Goal: Unclear

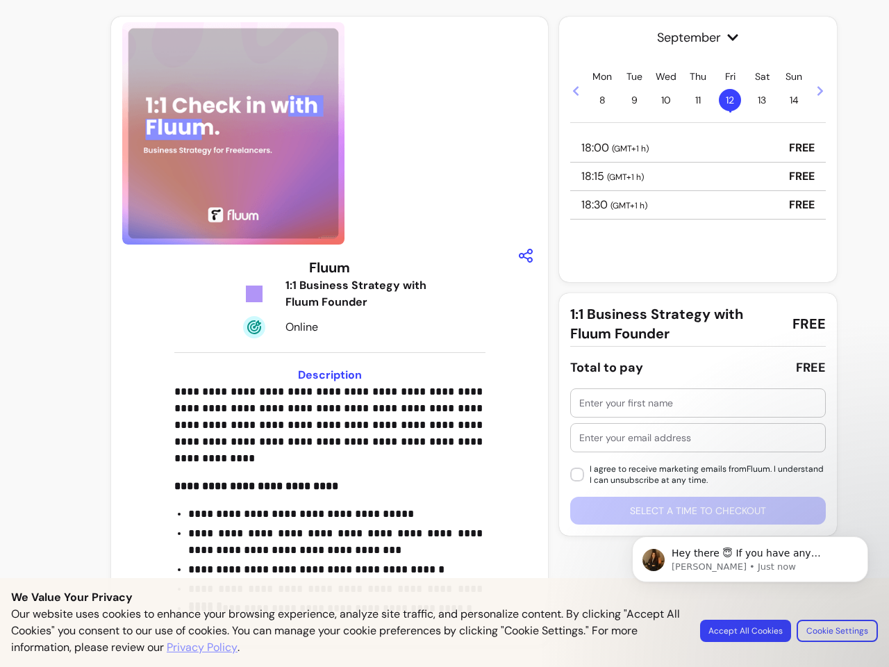
click at [329, 133] on img at bounding box center [233, 133] width 222 height 222
click at [526, 256] on icon "button" at bounding box center [525, 255] width 17 height 17
click at [330, 500] on div "**********" at bounding box center [329, 499] width 311 height 233
click at [698, 38] on span "September" at bounding box center [698, 37] width 256 height 19
click at [576, 90] on icon at bounding box center [576, 91] width 6 height 10
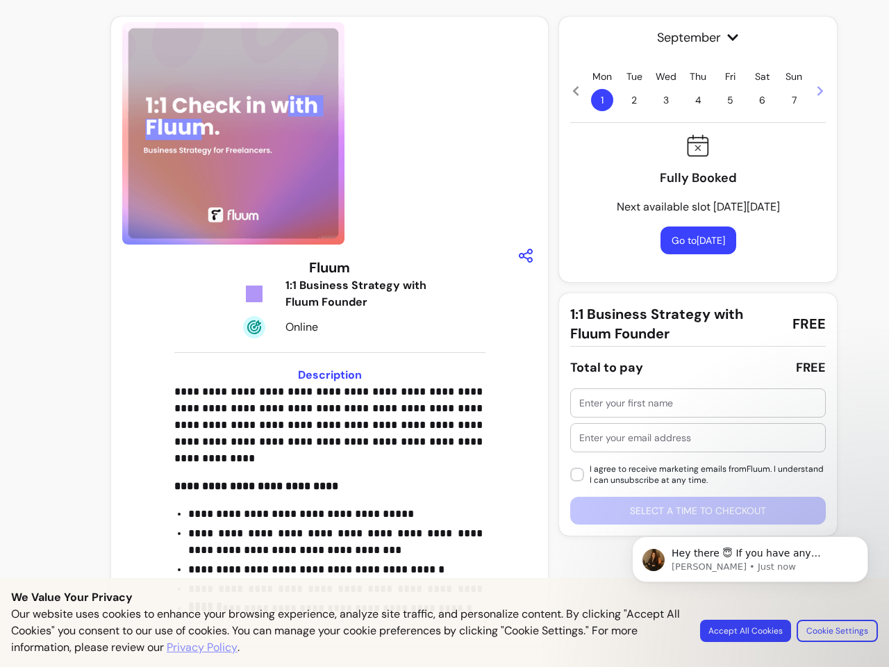
click at [602, 100] on span "1" at bounding box center [602, 100] width 22 height 22
click at [634, 100] on span "2" at bounding box center [634, 100] width 22 height 22
click at [666, 100] on span "3" at bounding box center [666, 100] width 22 height 22
click at [698, 100] on span "4" at bounding box center [698, 100] width 22 height 22
click at [730, 100] on span "5" at bounding box center [730, 100] width 22 height 22
